Goal: Task Accomplishment & Management: Manage account settings

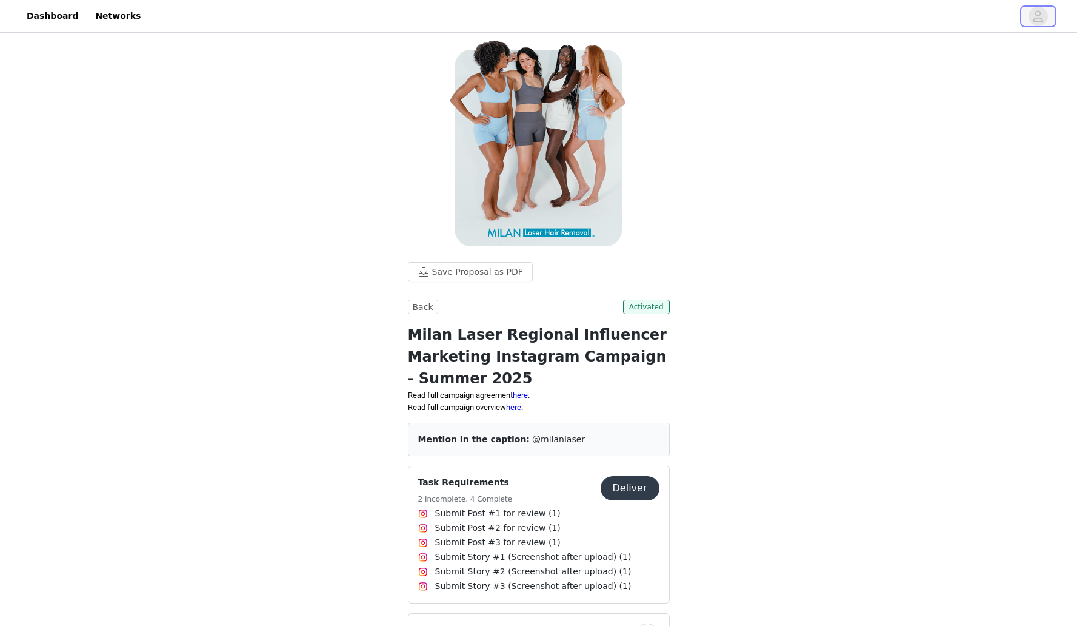
click at [1035, 17] on icon "avatar" at bounding box center [1038, 16] width 12 height 19
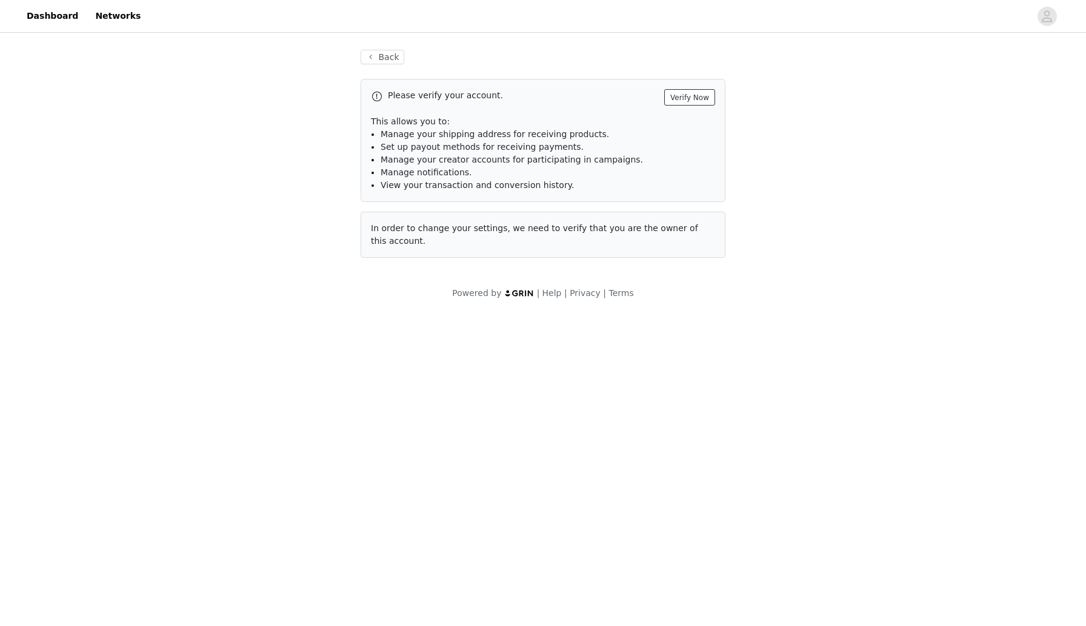
click at [710, 90] on button "Verify Now" at bounding box center [689, 97] width 51 height 16
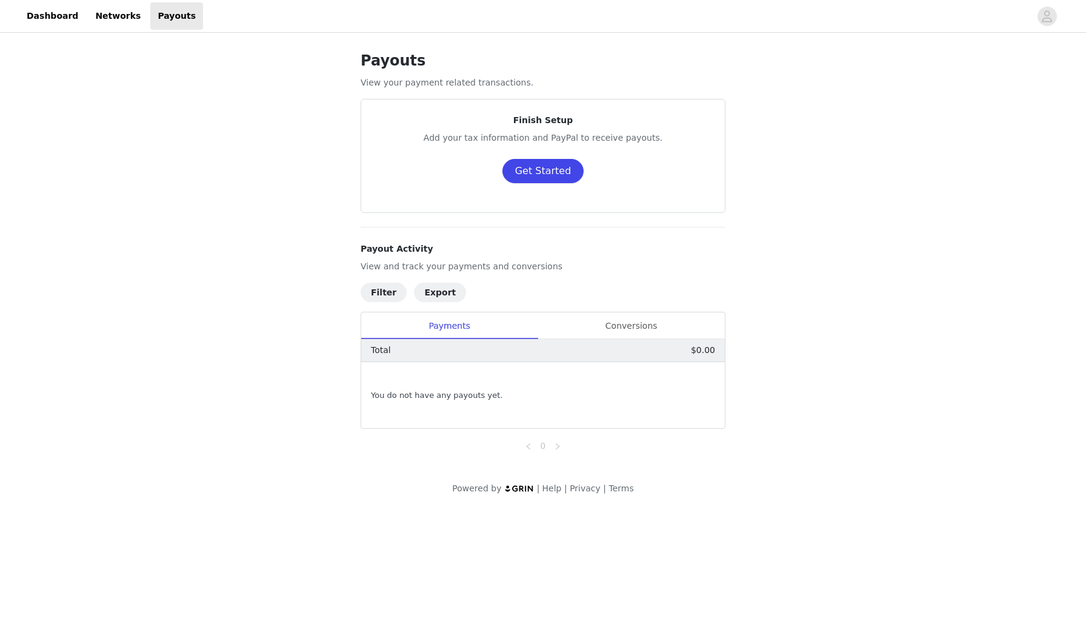
click at [542, 162] on button "Get Started" at bounding box center [543, 171] width 82 height 24
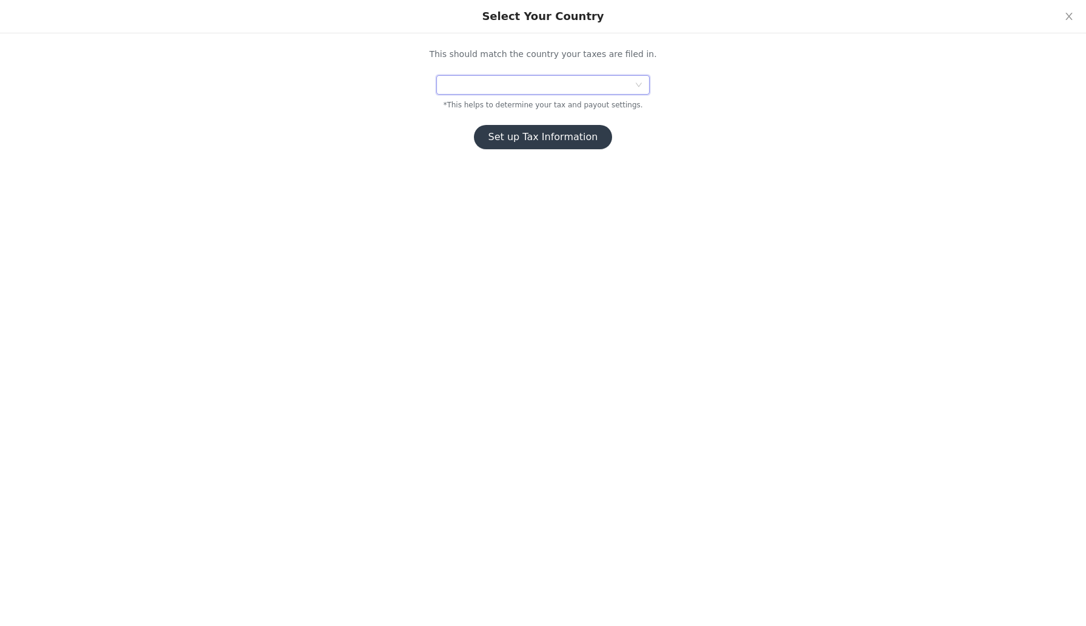
click at [562, 88] on div at bounding box center [539, 85] width 191 height 18
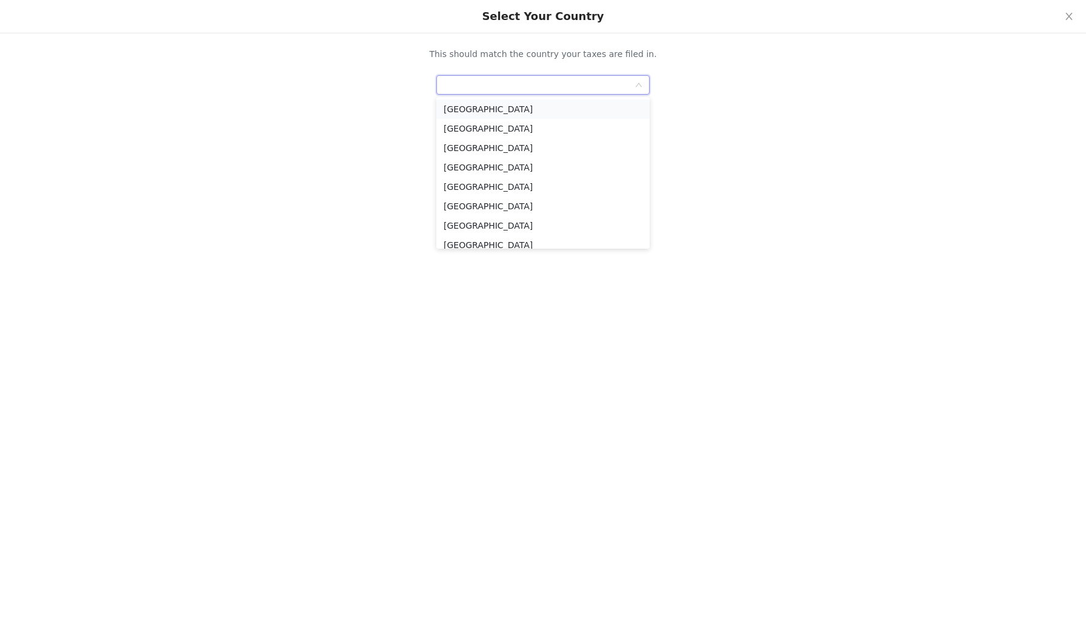
click at [541, 105] on li "[GEOGRAPHIC_DATA]" at bounding box center [542, 108] width 213 height 19
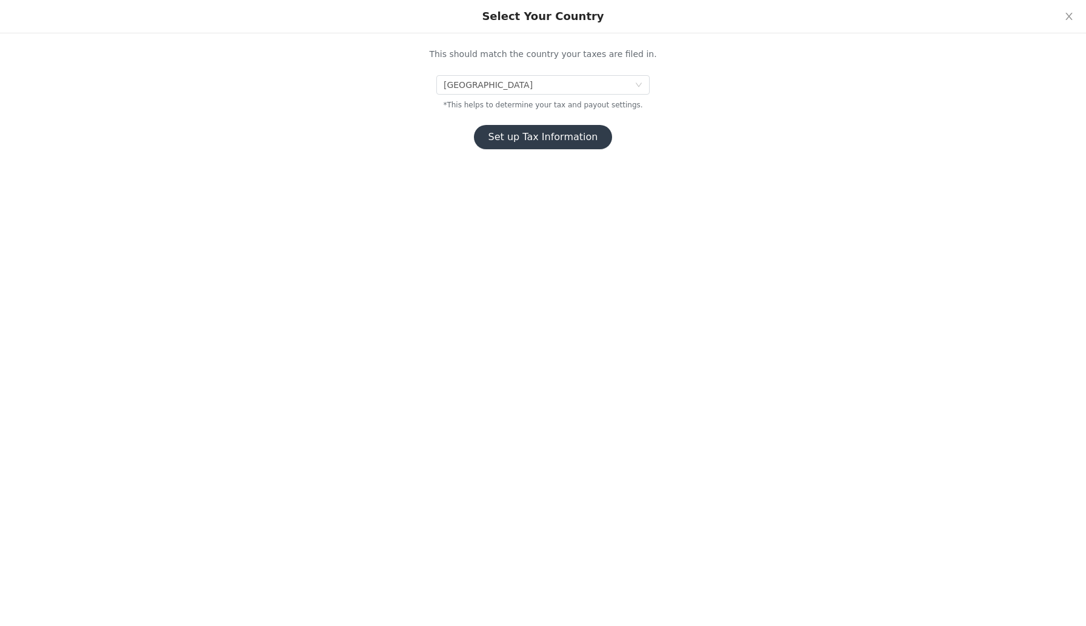
click at [539, 136] on button "Set up Tax Information" at bounding box center [543, 137] width 139 height 24
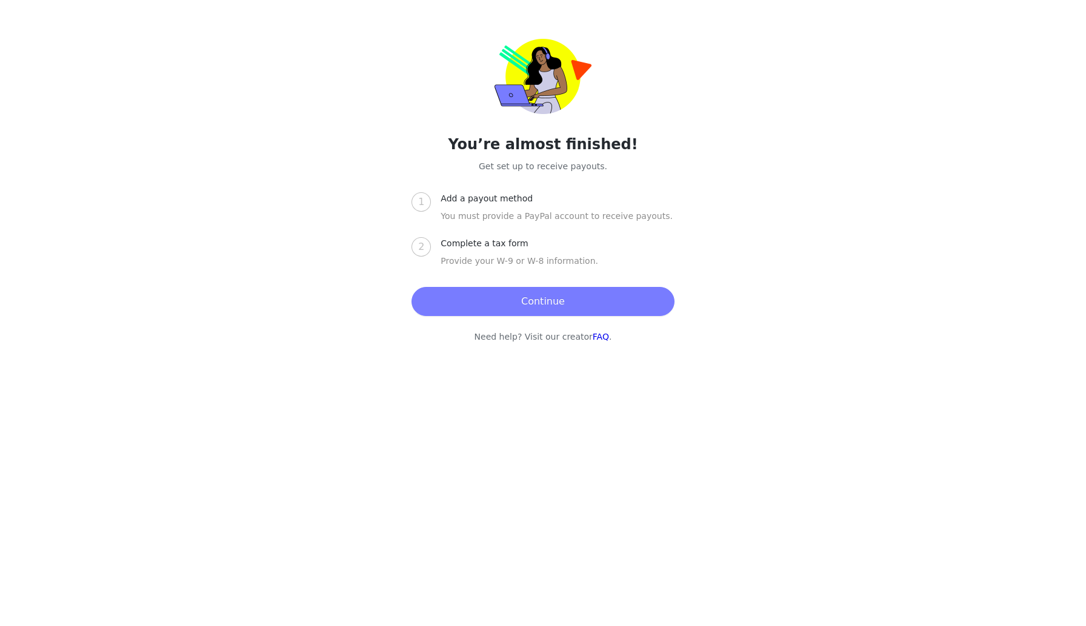
click at [523, 294] on button "Continue" at bounding box center [543, 301] width 262 height 29
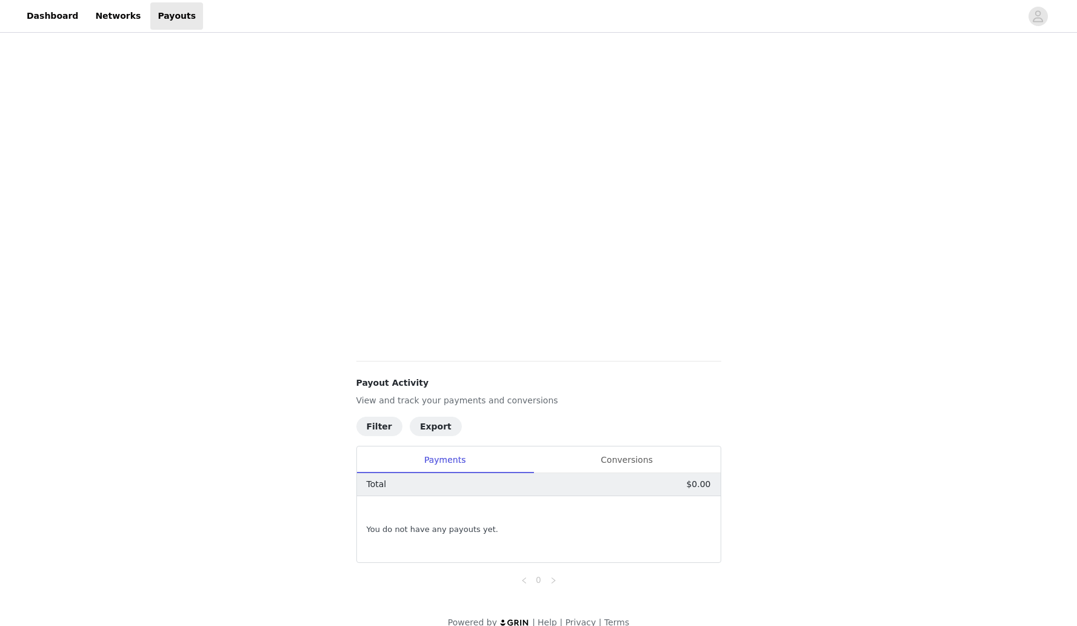
scroll to position [329, 0]
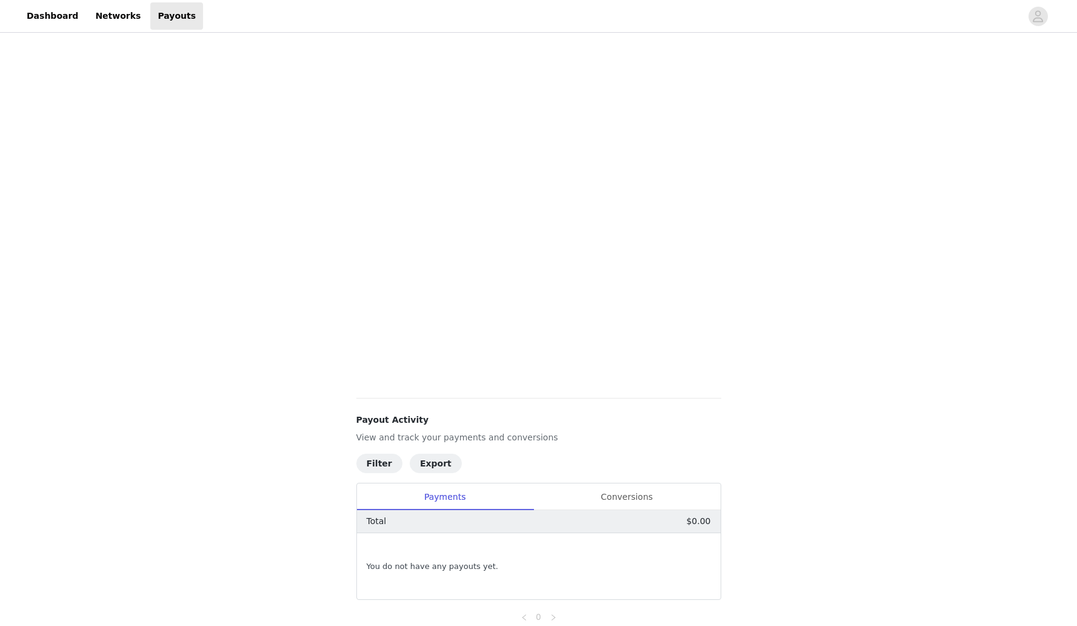
click at [766, 205] on div "Payouts View your payment related transactions. Payout Activity View and track …" at bounding box center [538, 193] width 1077 height 973
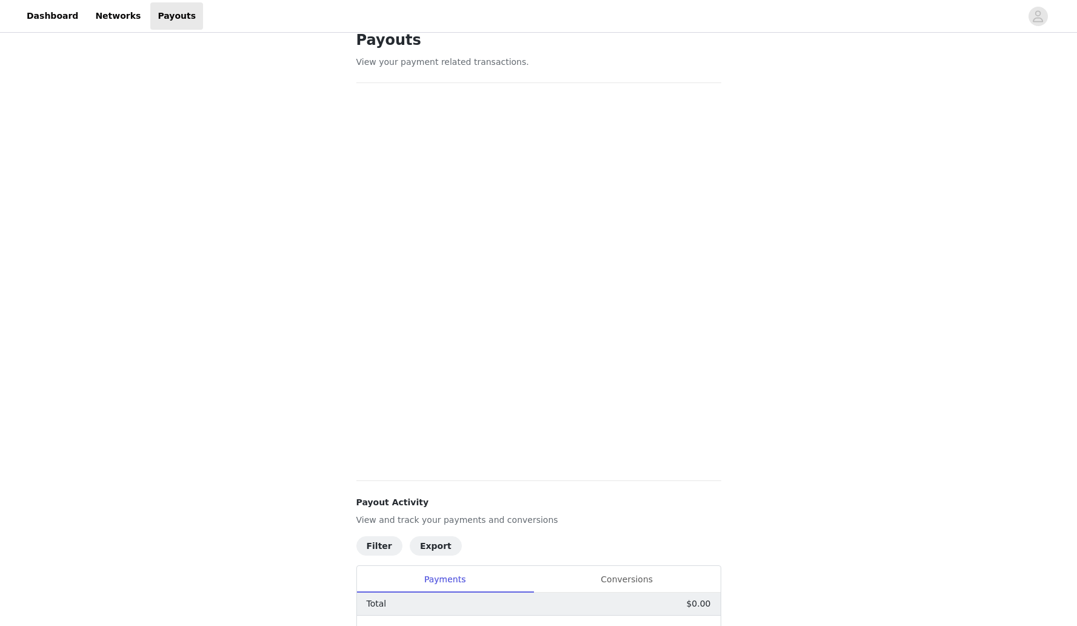
scroll to position [0, 0]
